Goal: Book appointment/travel/reservation

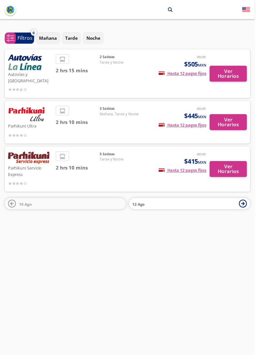
click at [121, 67] on div "2 Salidas Tarde y Noche" at bounding box center [123, 74] width 45 height 39
click at [29, 72] on p "Autovías y La Línea" at bounding box center [30, 78] width 45 height 14
click at [238, 71] on button "Ver Horarios" at bounding box center [231, 75] width 38 height 16
click at [234, 165] on button "Ver Horarios" at bounding box center [231, 171] width 38 height 16
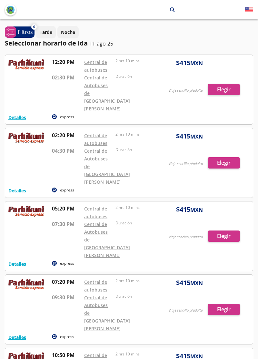
click at [70, 34] on p "Noche" at bounding box center [68, 32] width 14 height 7
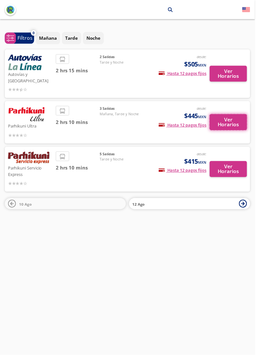
click at [240, 118] on button "Ver Horarios" at bounding box center [231, 124] width 38 height 16
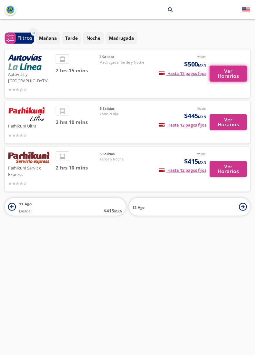
click at [240, 67] on button "Ver Horarios" at bounding box center [231, 75] width 38 height 16
click at [231, 123] on button "Ver Horarios" at bounding box center [231, 124] width 38 height 16
click at [236, 163] on button "Ver Horarios" at bounding box center [231, 171] width 38 height 16
click at [240, 169] on button "Ver Horarios" at bounding box center [231, 171] width 38 height 16
click at [243, 118] on button "Ver Horarios" at bounding box center [231, 124] width 38 height 16
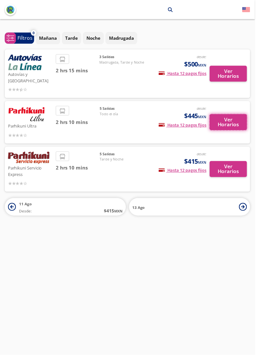
click at [240, 118] on button "Ver Horarios" at bounding box center [231, 124] width 38 height 16
